Goal: Task Accomplishment & Management: Manage account settings

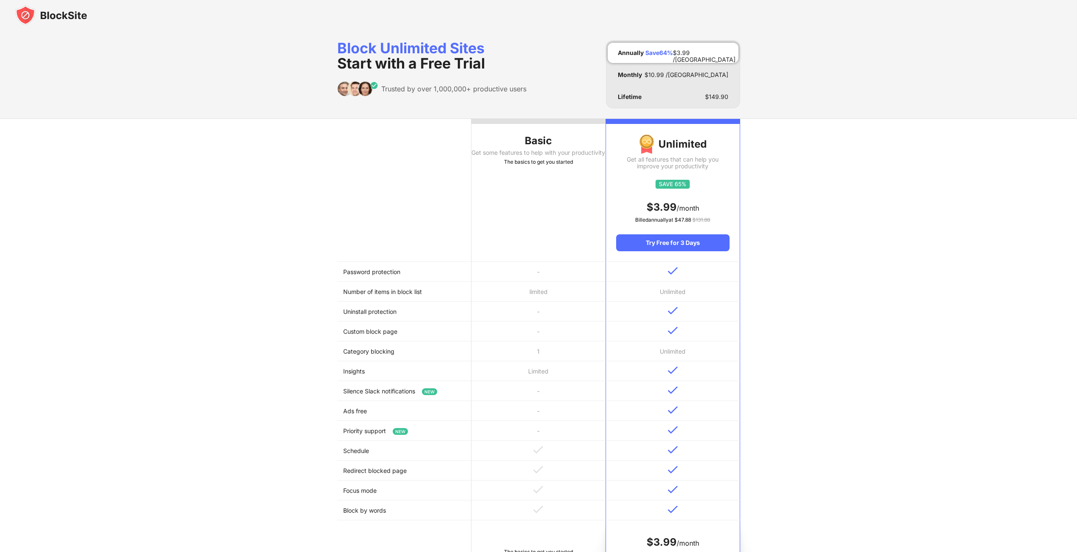
click at [24, 14] on img at bounding box center [51, 15] width 72 height 20
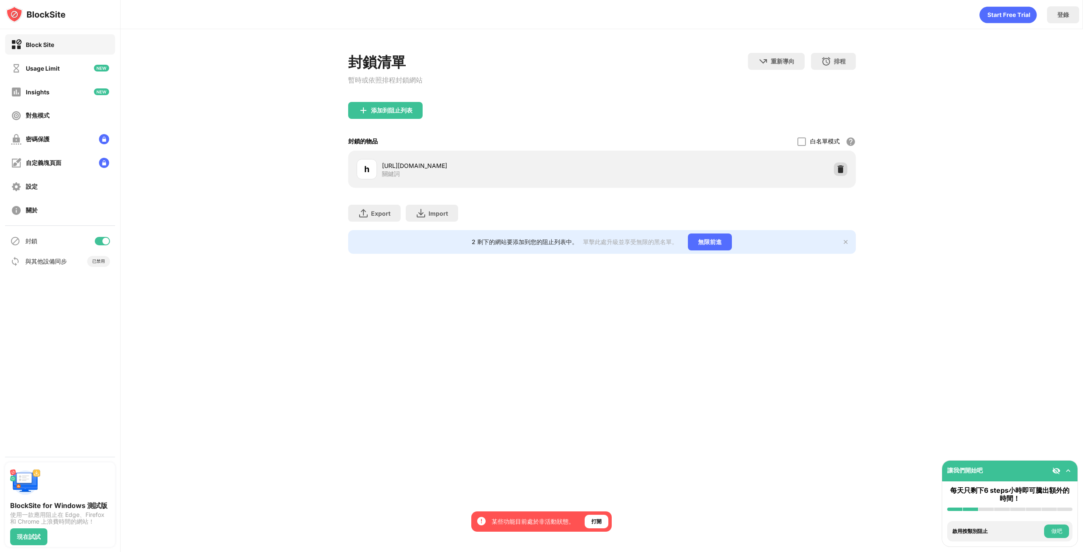
click at [837, 173] on img at bounding box center [840, 169] width 8 height 8
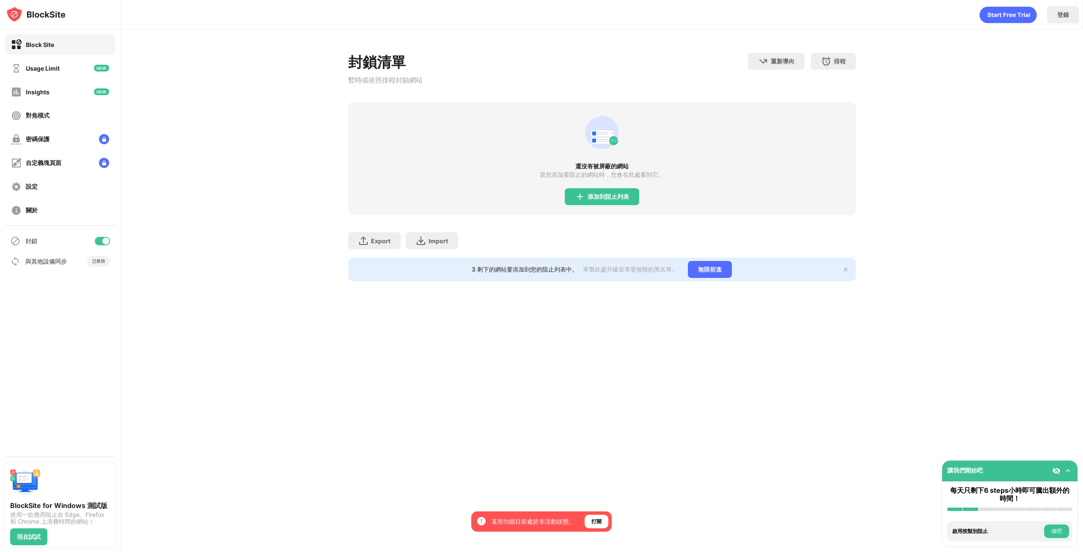
click at [599, 200] on div "添加到阻止列表" at bounding box center [608, 196] width 41 height 7
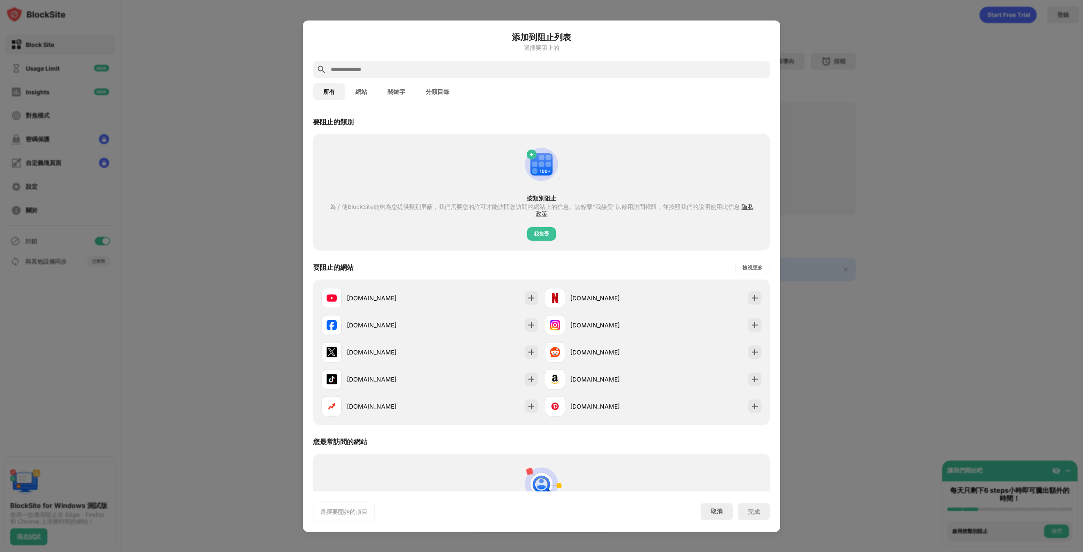
click at [538, 65] on input "text" at bounding box center [548, 69] width 437 height 10
paste input "**********"
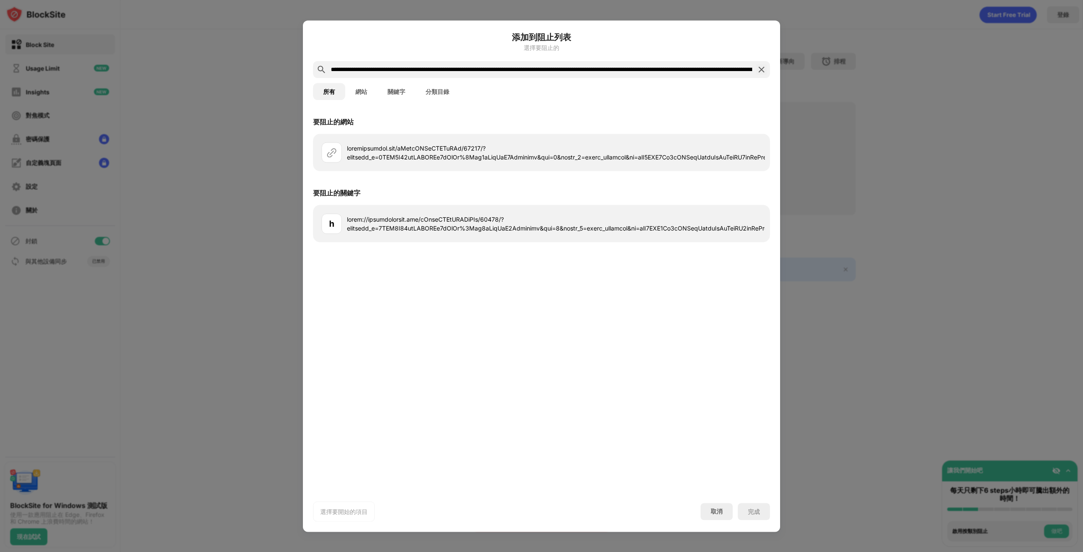
drag, startPoint x: 366, startPoint y: 71, endPoint x: 217, endPoint y: 74, distance: 149.4
click at [71, 552] on div "添加到阻止列表 選擇要阻止的 所有 網站 關鍵字 分類目錄 要阻止的網站 要阻止的關鍵字 h 選擇要開始的項目 取消 完成" at bounding box center [541, 552] width 1083 height 0
click at [409, 73] on input "text" at bounding box center [541, 69] width 423 height 10
drag, startPoint x: 399, startPoint y: 70, endPoint x: 1083, endPoint y: 82, distance: 683.3
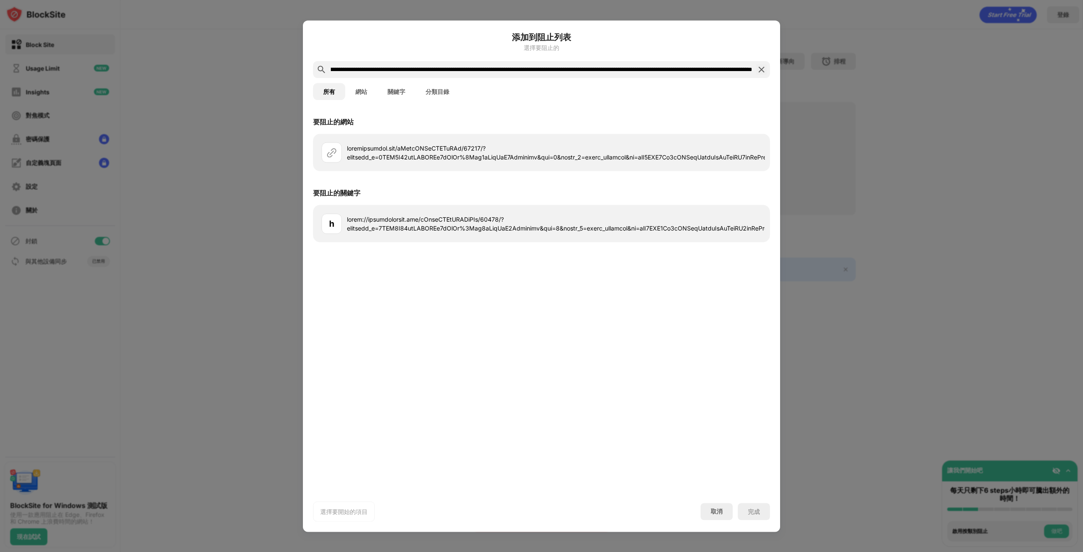
click at [1083, 552] on div "添加到阻止列表 選擇要阻止的 所有 網站 關鍵字 分類目錄 要阻止的網站 要阻止的關鍵字 h 選擇要開始的項目 取消 完成" at bounding box center [541, 552] width 1083 height 0
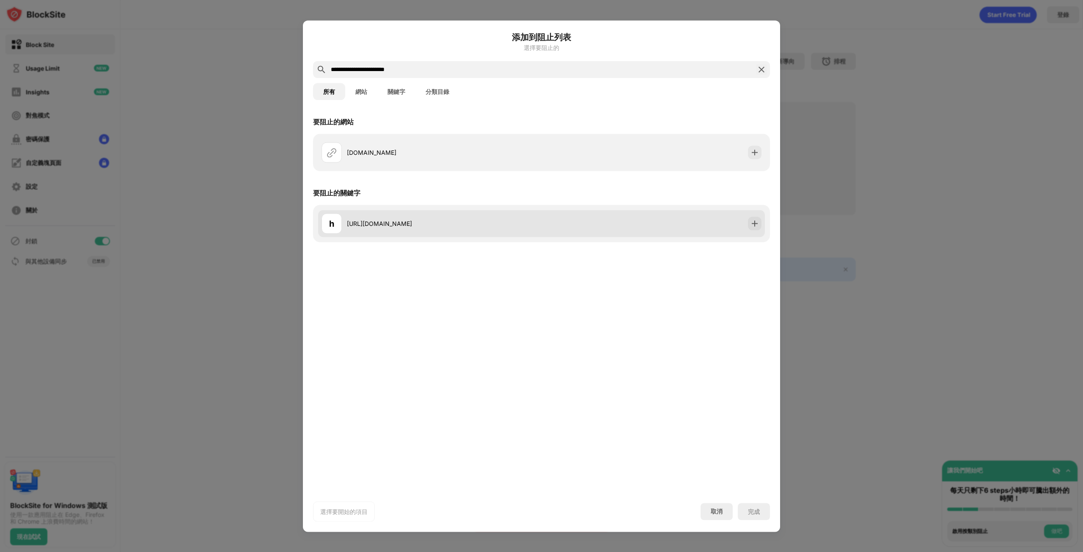
type input "**********"
click at [441, 220] on div "[URL][DOMAIN_NAME]" at bounding box center [444, 223] width 195 height 9
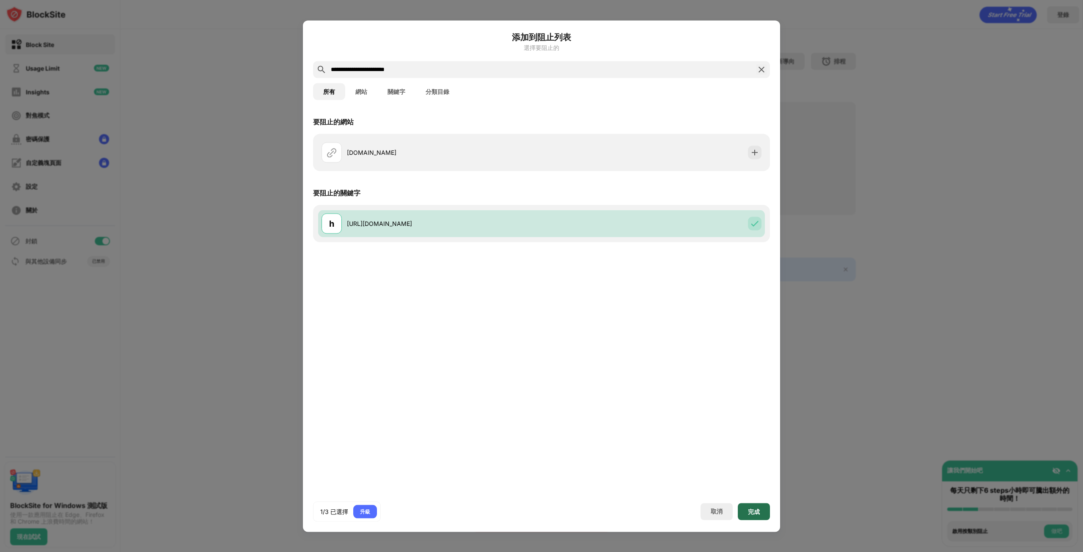
click at [756, 507] on div "完成" at bounding box center [754, 511] width 32 height 17
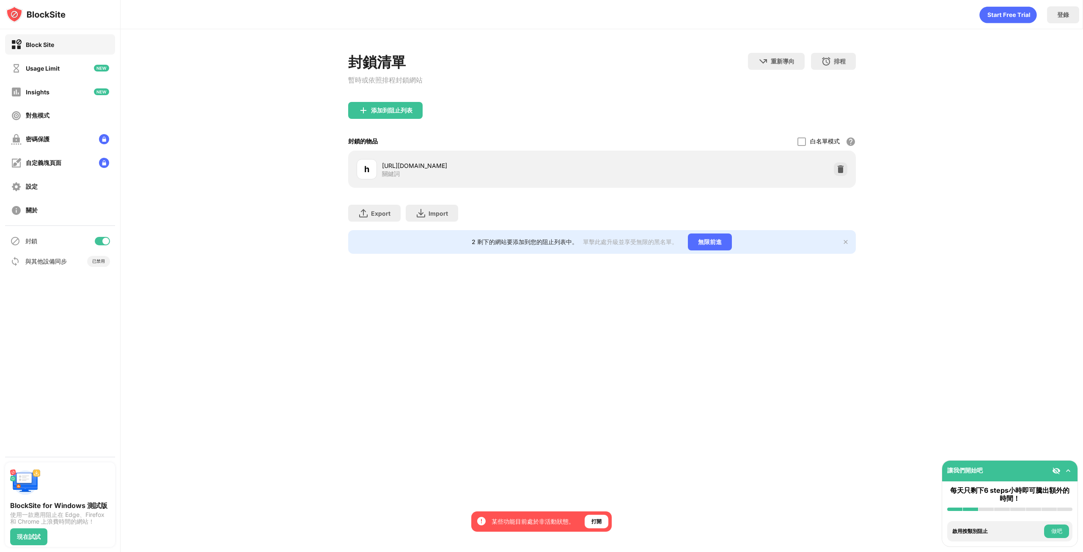
click at [404, 113] on div "添加到阻止列表" at bounding box center [391, 110] width 41 height 7
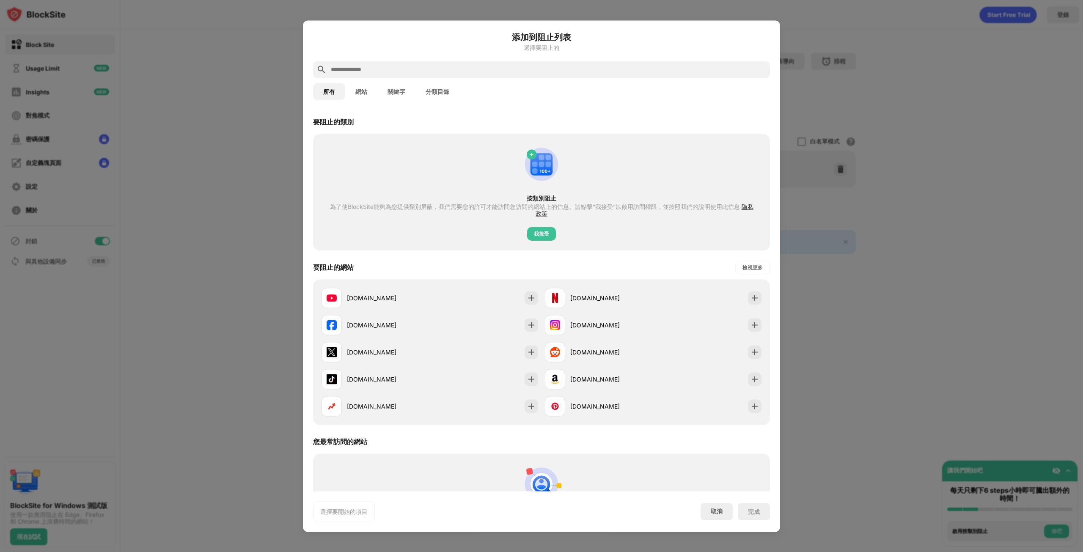
click at [436, 69] on input "text" at bounding box center [548, 69] width 437 height 10
type input "*"
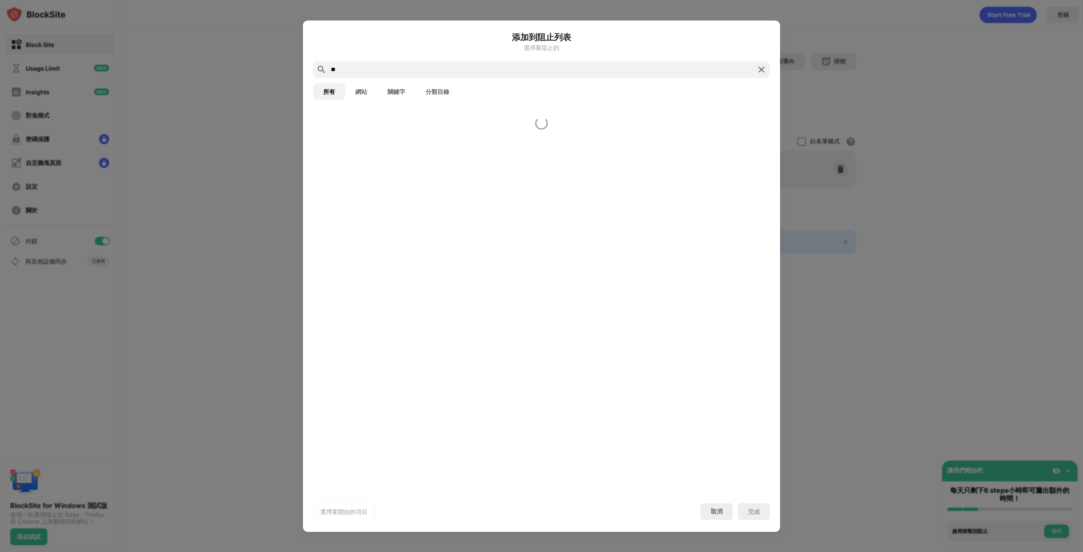
type input "*"
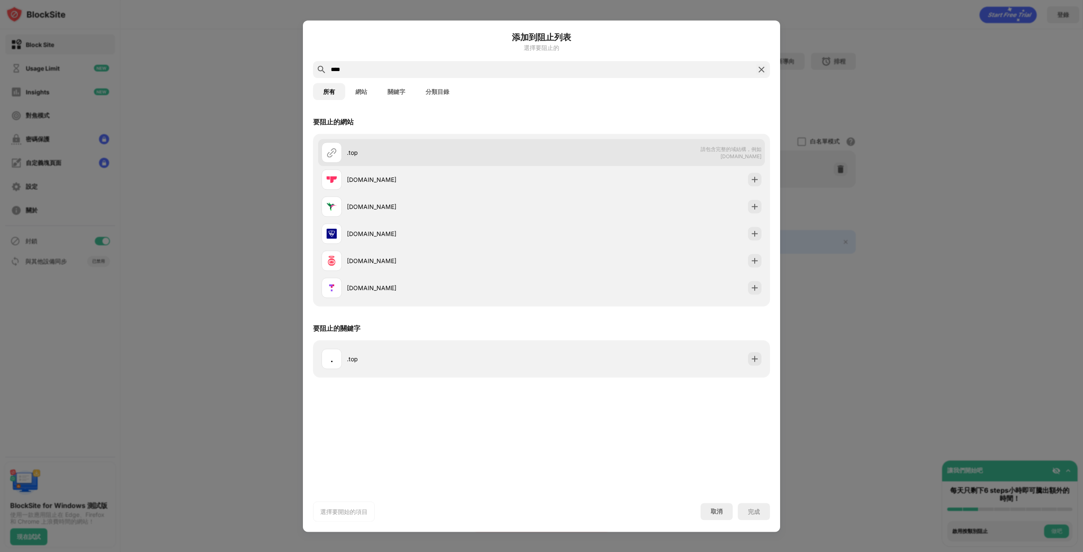
type input "****"
click at [489, 146] on div ".top" at bounding box center [432, 152] width 220 height 20
click at [673, 148] on div ".top 請包含完整的域結構，例如 domain.com" at bounding box center [541, 152] width 447 height 27
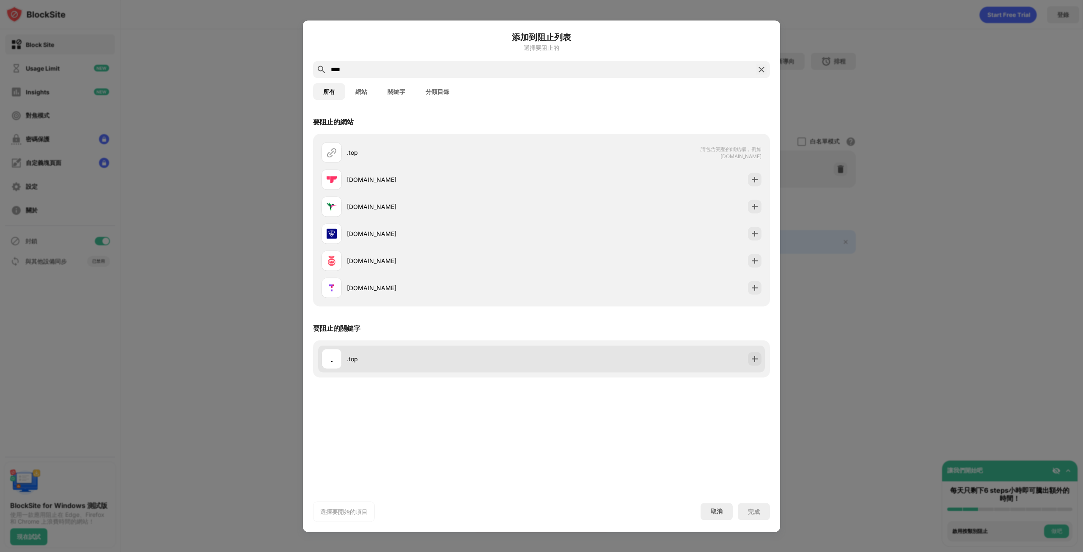
click at [482, 364] on div ". .top" at bounding box center [432, 359] width 220 height 20
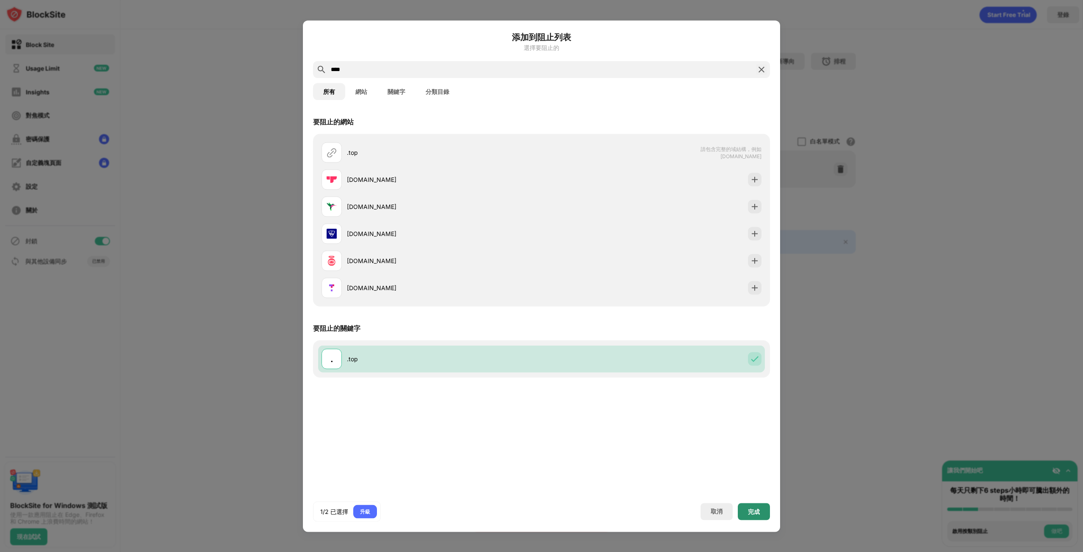
click at [761, 514] on div "完成" at bounding box center [754, 511] width 32 height 17
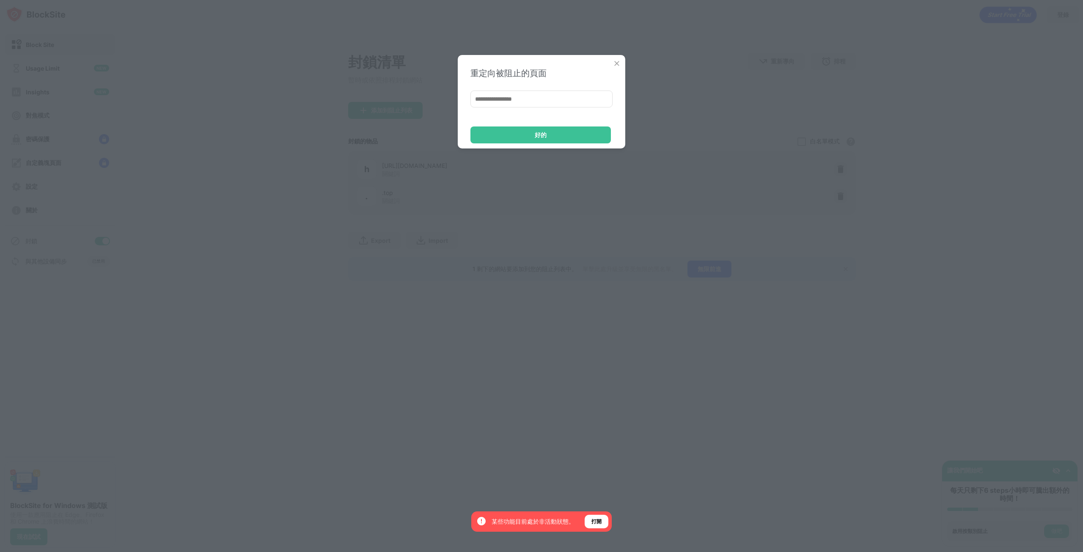
drag, startPoint x: 530, startPoint y: 71, endPoint x: 540, endPoint y: 103, distance: 34.0
click at [532, 77] on div "重定向被阻止的頁面" at bounding box center [541, 73] width 142 height 11
click at [540, 103] on input at bounding box center [541, 99] width 142 height 17
paste input "**********"
type input "**********"
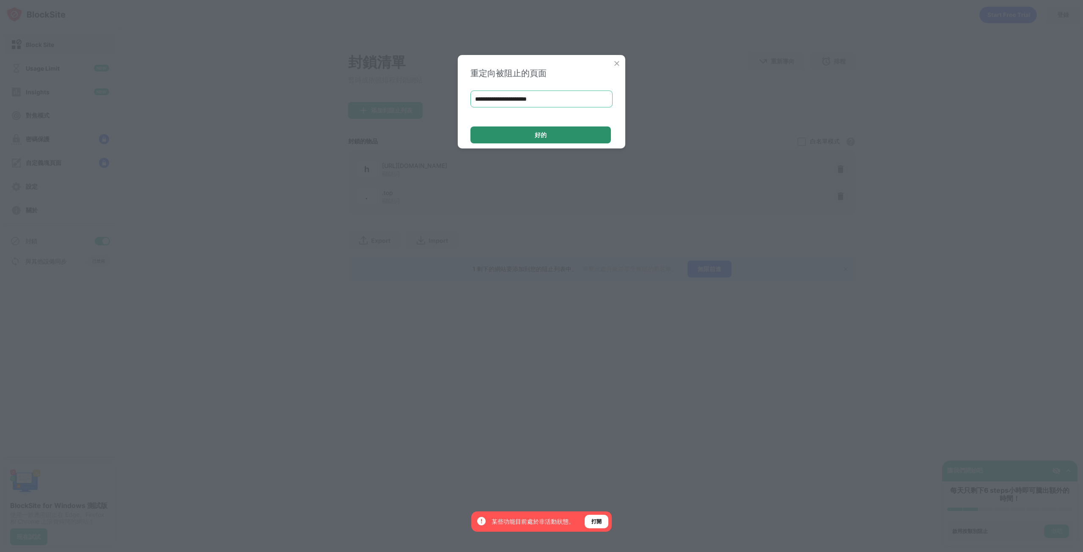
click at [572, 134] on div "好的" at bounding box center [540, 134] width 140 height 17
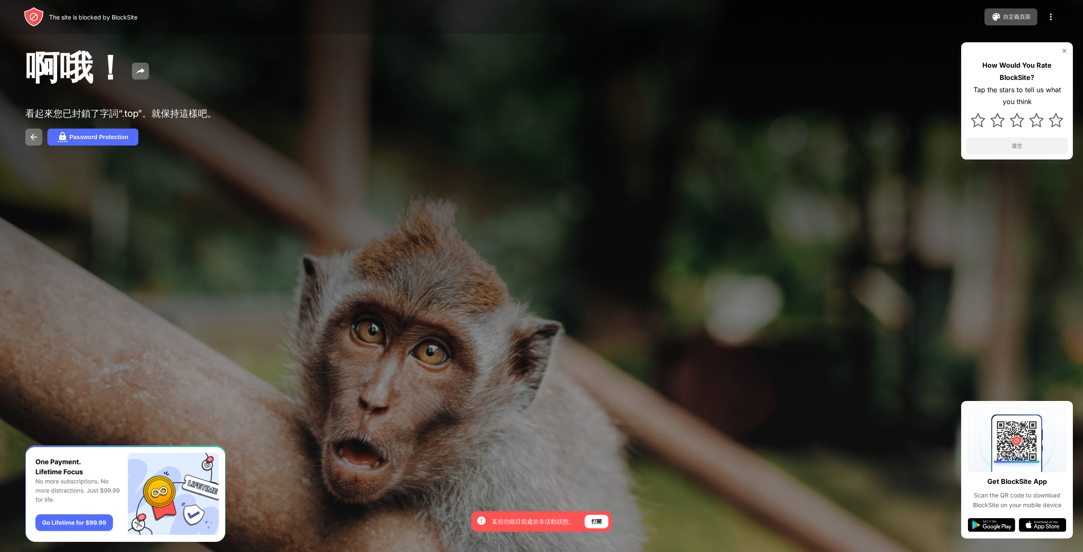
click at [1049, 12] on img at bounding box center [1051, 17] width 10 height 10
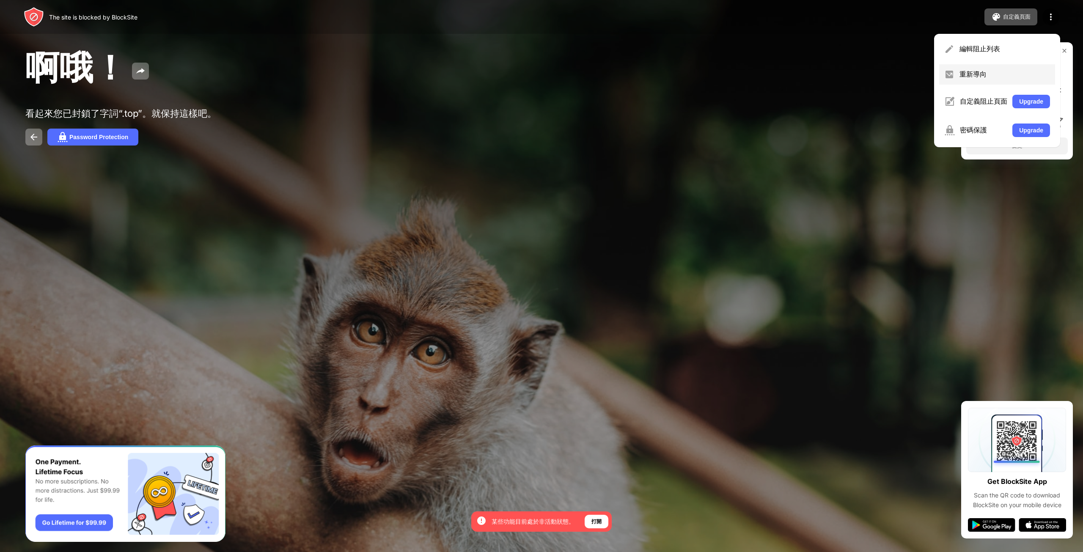
click at [1007, 76] on div "重新導向" at bounding box center [1004, 74] width 91 height 9
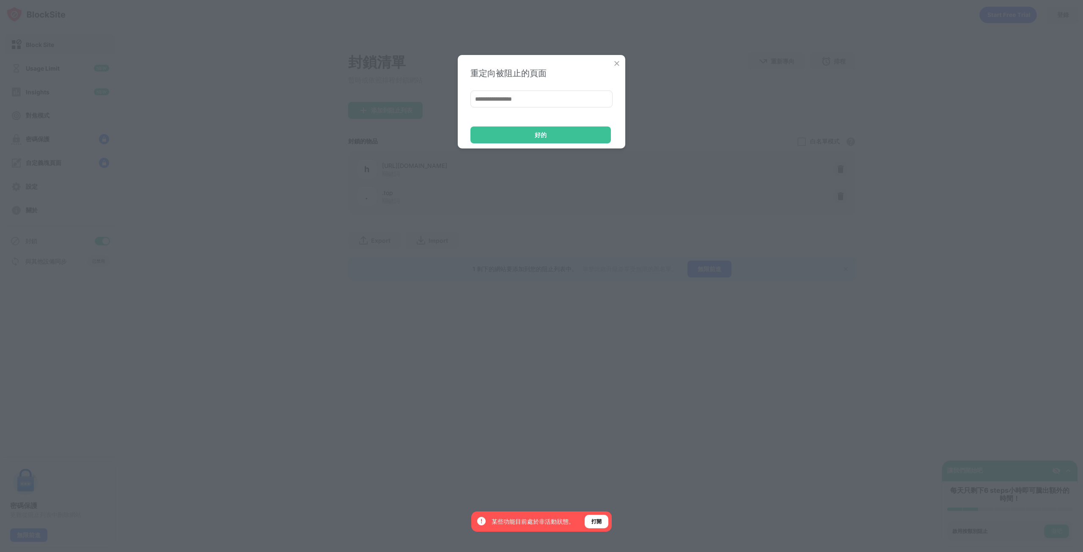
click at [616, 61] on img at bounding box center [617, 63] width 8 height 8
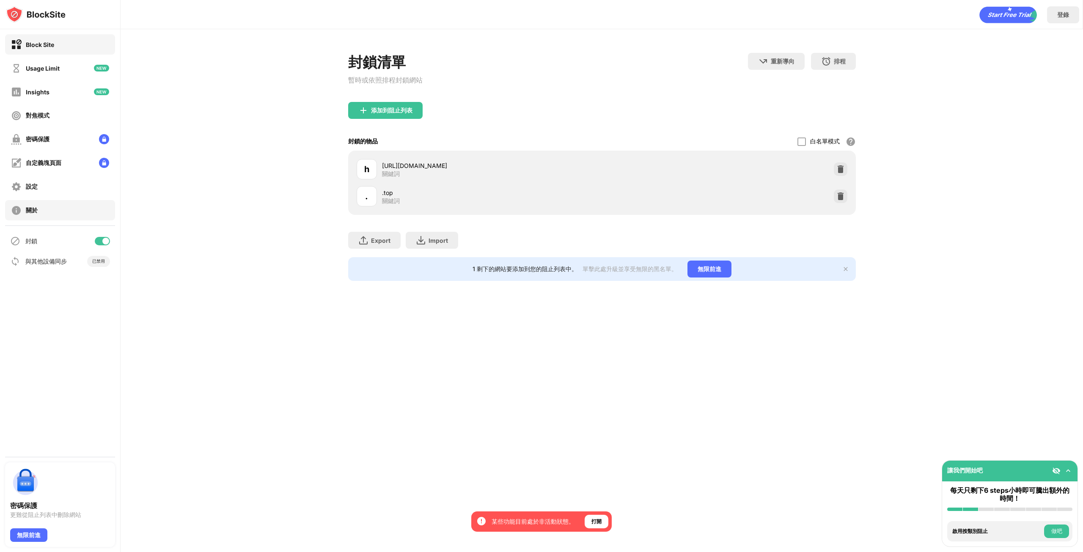
click at [75, 187] on div "設定" at bounding box center [60, 186] width 110 height 20
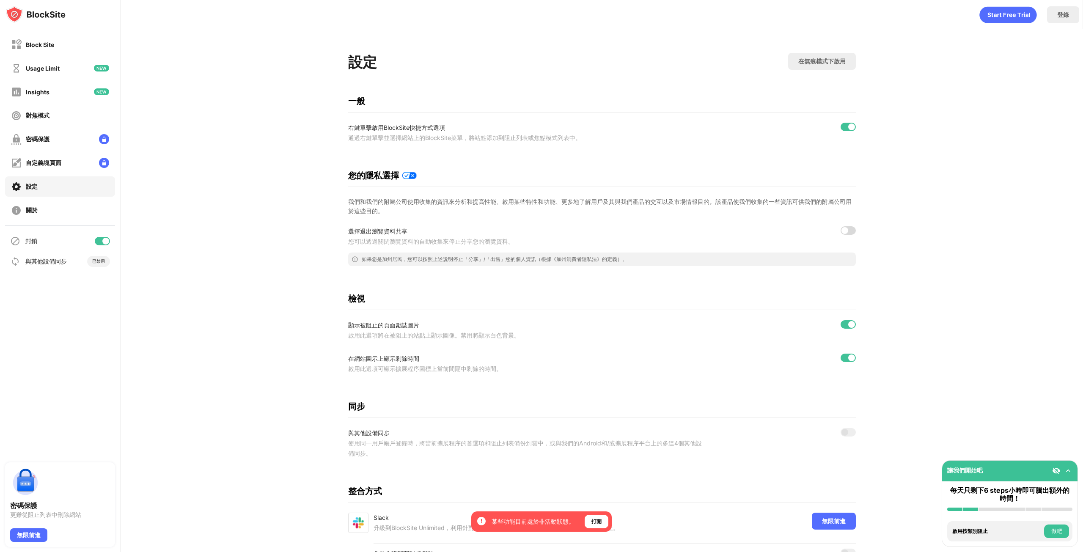
click at [848, 328] on div at bounding box center [851, 324] width 7 height 7
click at [842, 360] on div at bounding box center [848, 358] width 15 height 8
click at [603, 520] on div "打開" at bounding box center [597, 522] width 24 height 14
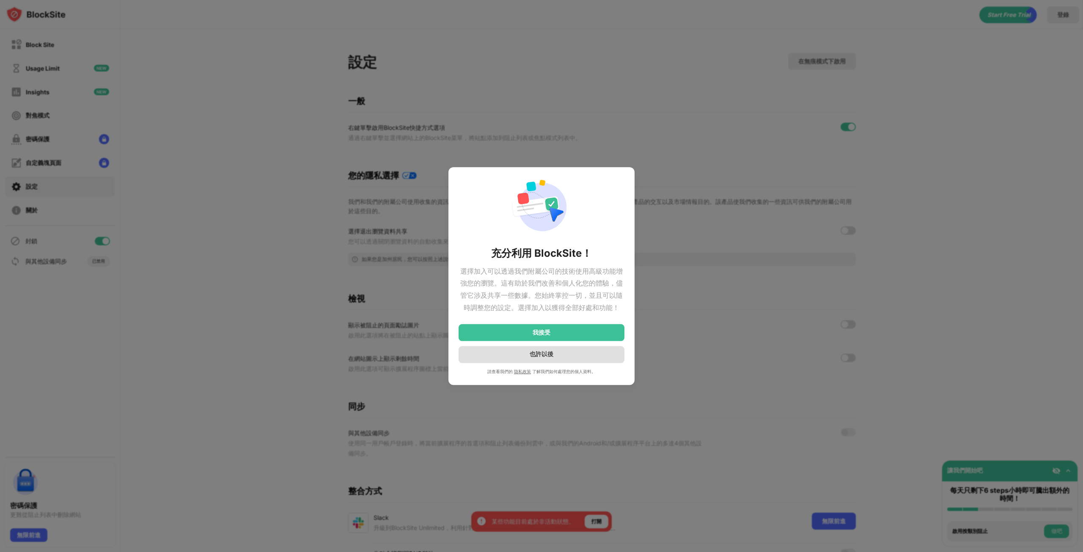
click at [593, 355] on div "也許以後" at bounding box center [542, 354] width 166 height 17
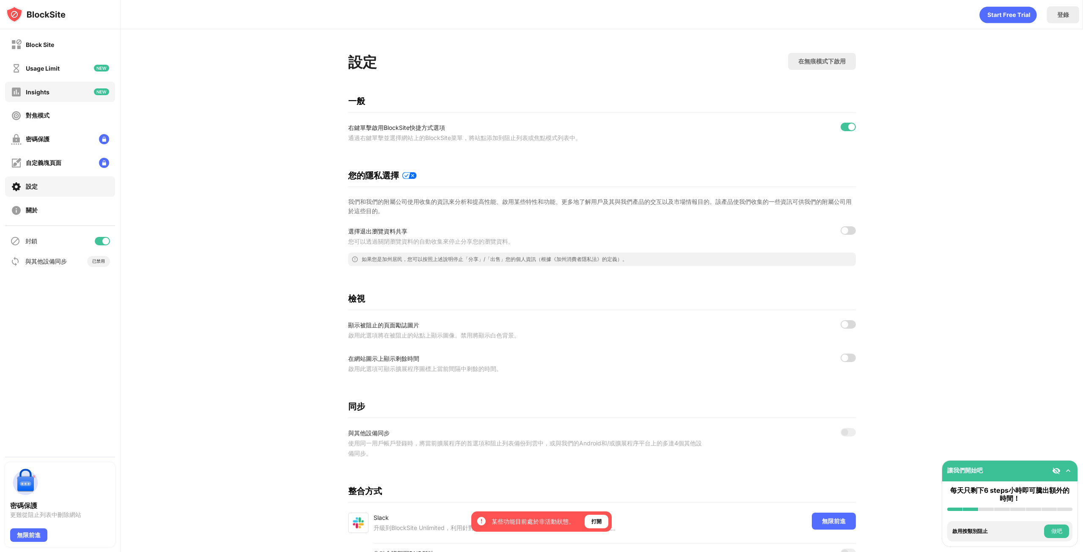
click at [49, 88] on div "Insights" at bounding box center [60, 92] width 110 height 20
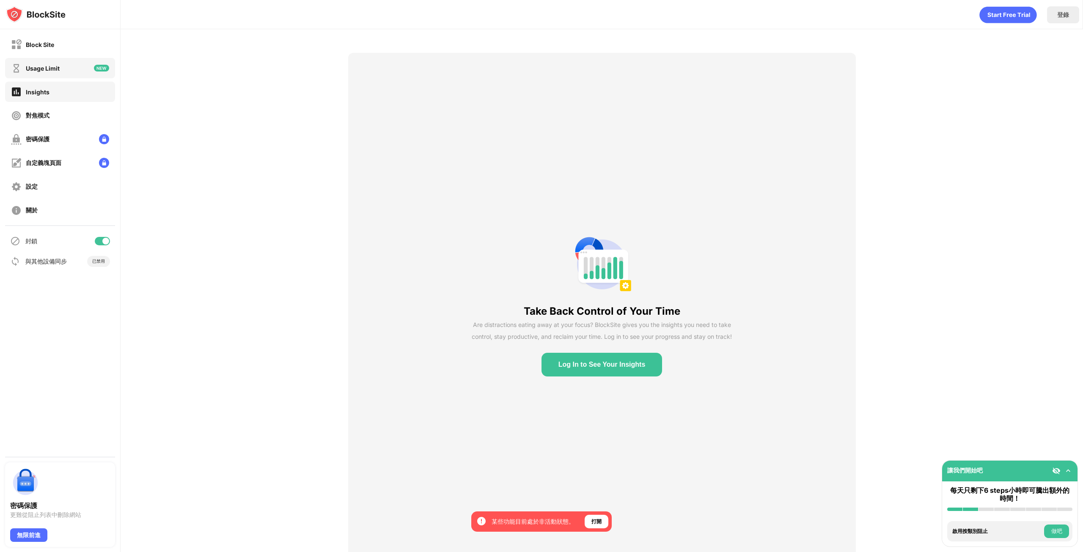
click at [66, 73] on div "Usage Limit" at bounding box center [60, 68] width 110 height 20
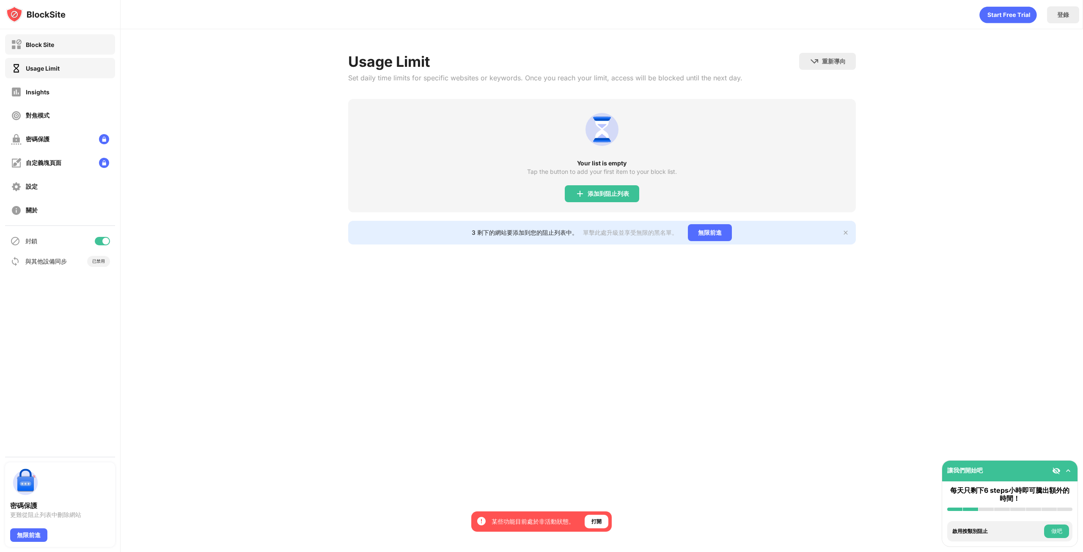
click at [74, 48] on div "Block Site" at bounding box center [60, 44] width 110 height 20
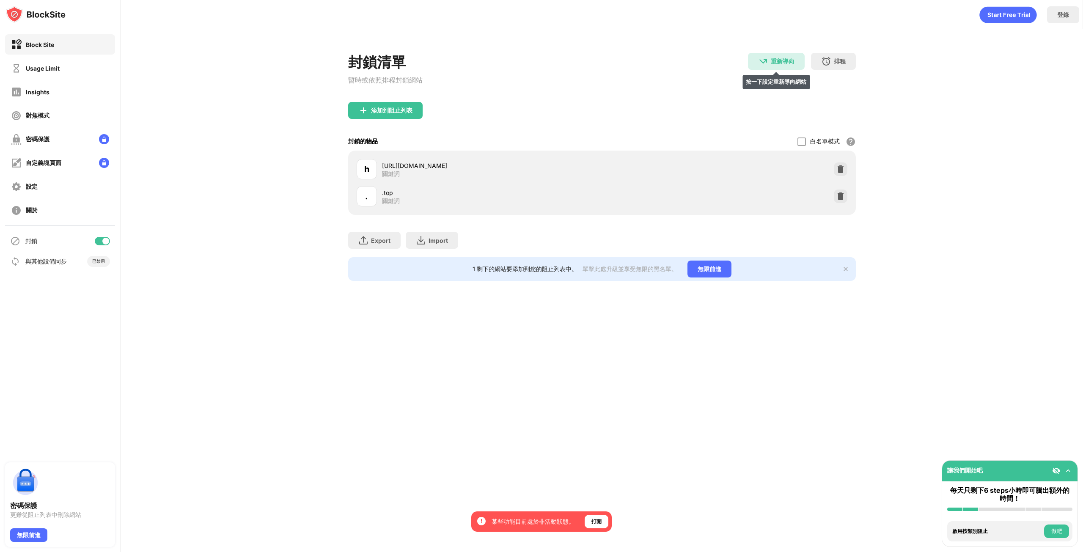
click at [770, 59] on div "重新導向 按一下設定重新導向網站" at bounding box center [776, 61] width 57 height 17
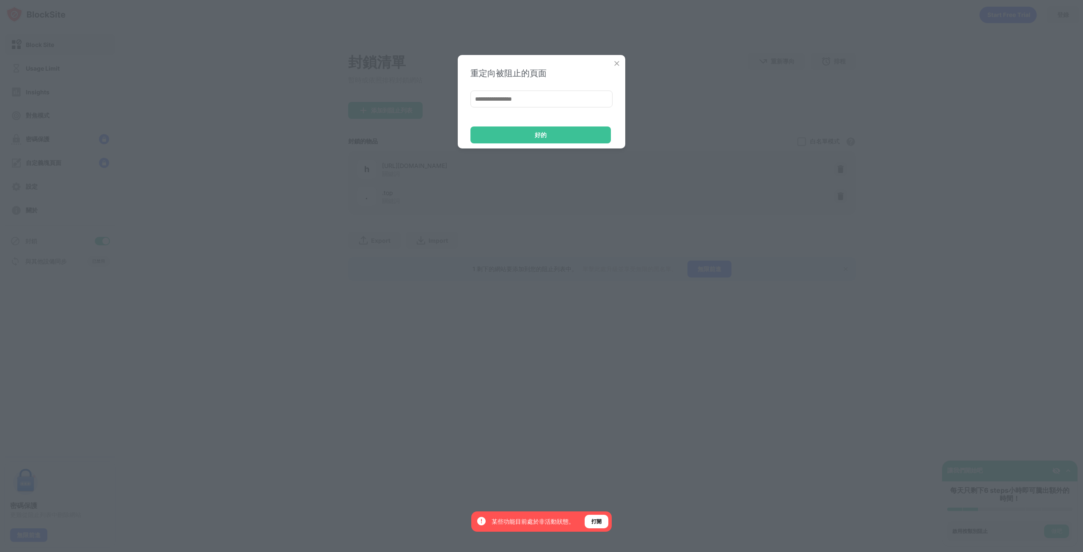
click at [614, 62] on img at bounding box center [617, 63] width 8 height 8
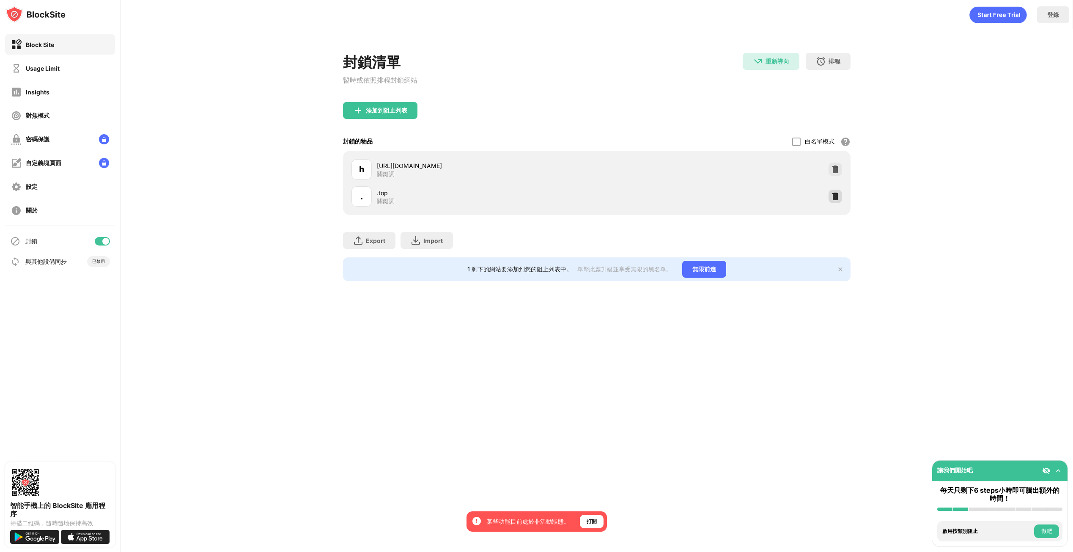
click at [831, 194] on div at bounding box center [836, 197] width 14 height 14
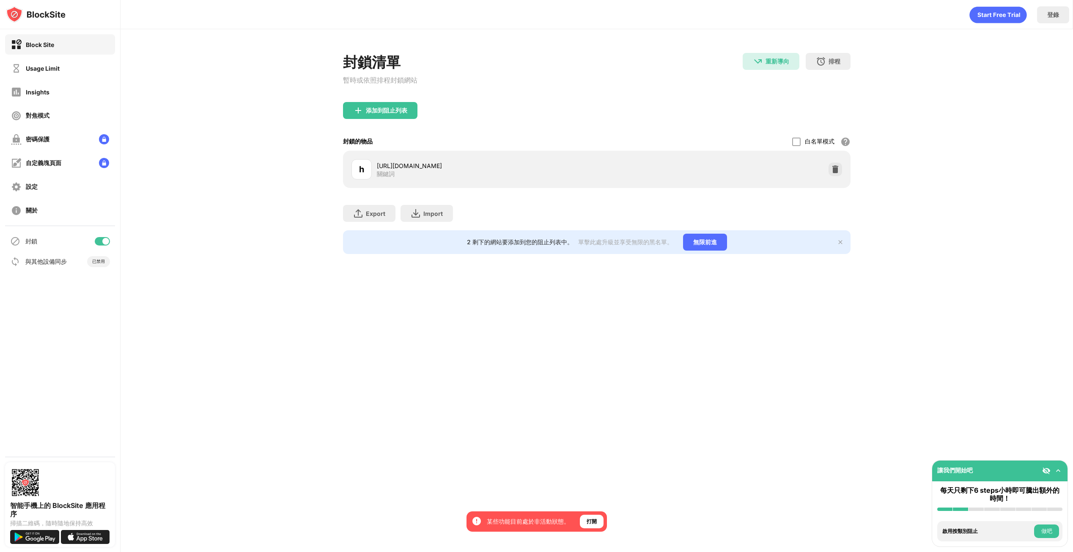
drag, startPoint x: 284, startPoint y: 250, endPoint x: 278, endPoint y: 247, distance: 6.6
click at [280, 248] on div "封鎖清單 暫時或依照排程封鎖網站 重新導向 重新導向至 [DOMAIN_NAME] 排程 選擇阻止列表將處於活動狀態的日期和時間範圍。 添加到阻止列表 封鎖的…" at bounding box center [597, 153] width 953 height 248
